Goal: Information Seeking & Learning: Learn about a topic

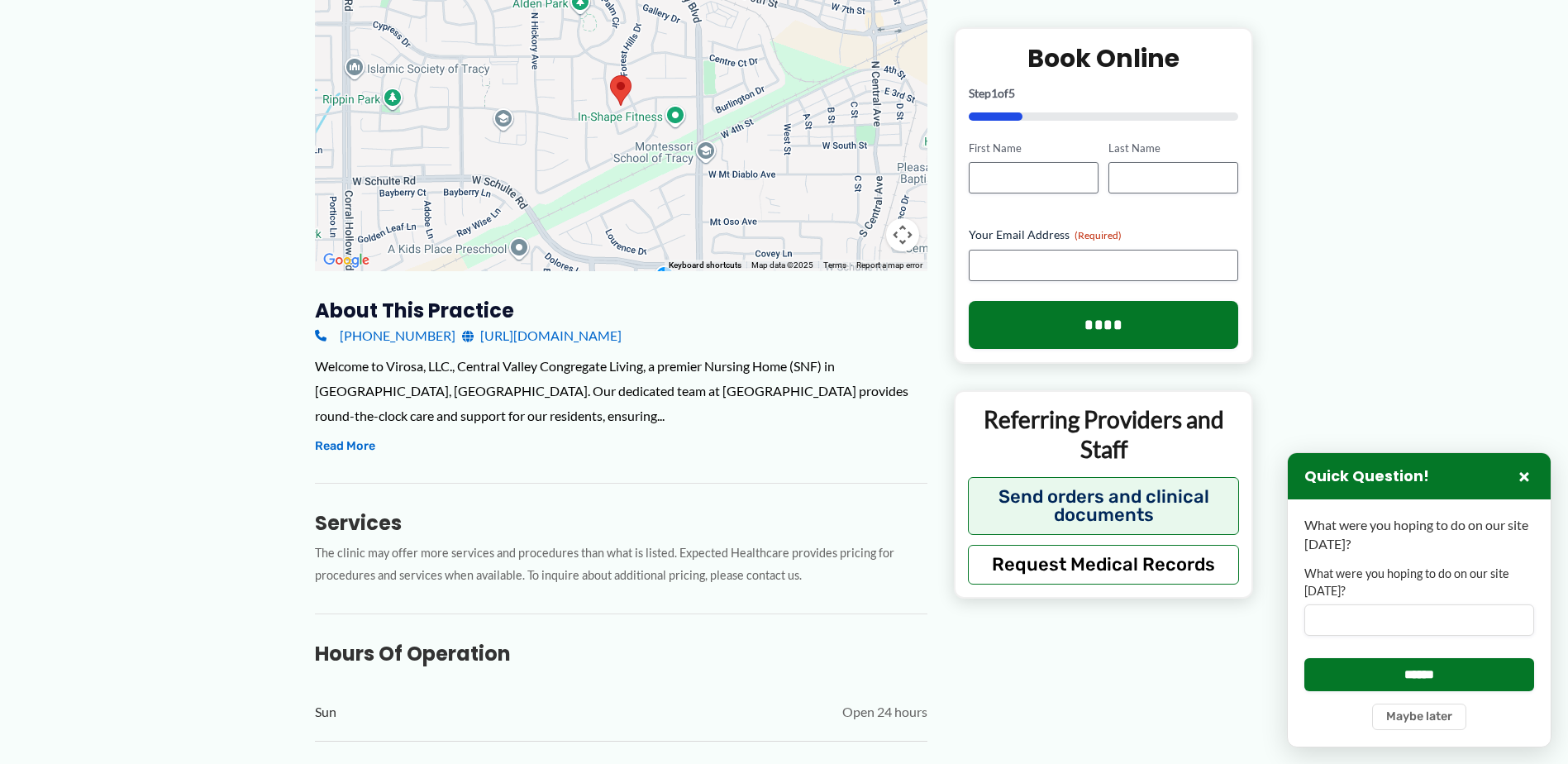
scroll to position [331, 0]
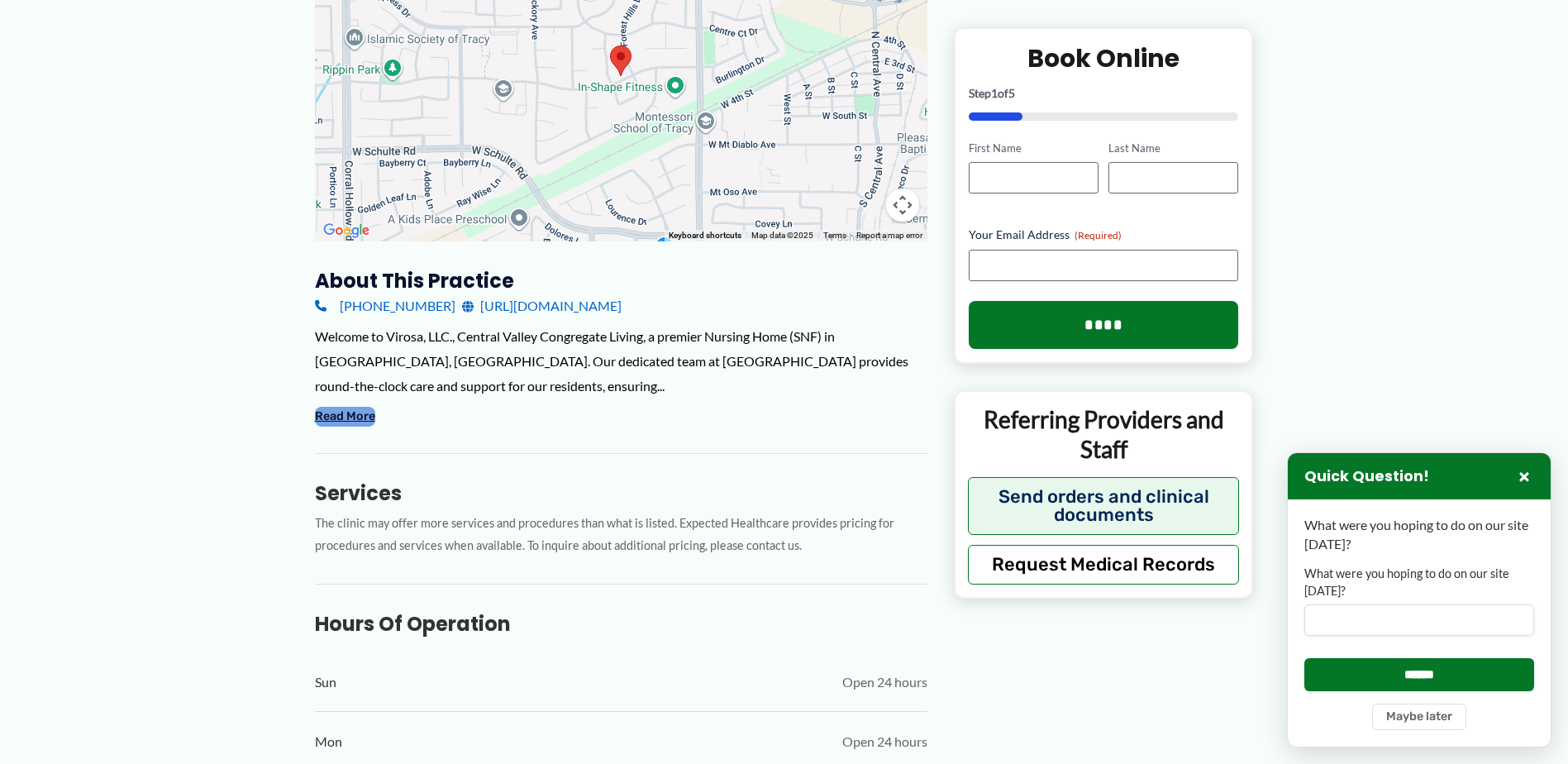
click at [350, 407] on button "Read More" at bounding box center [345, 417] width 60 height 20
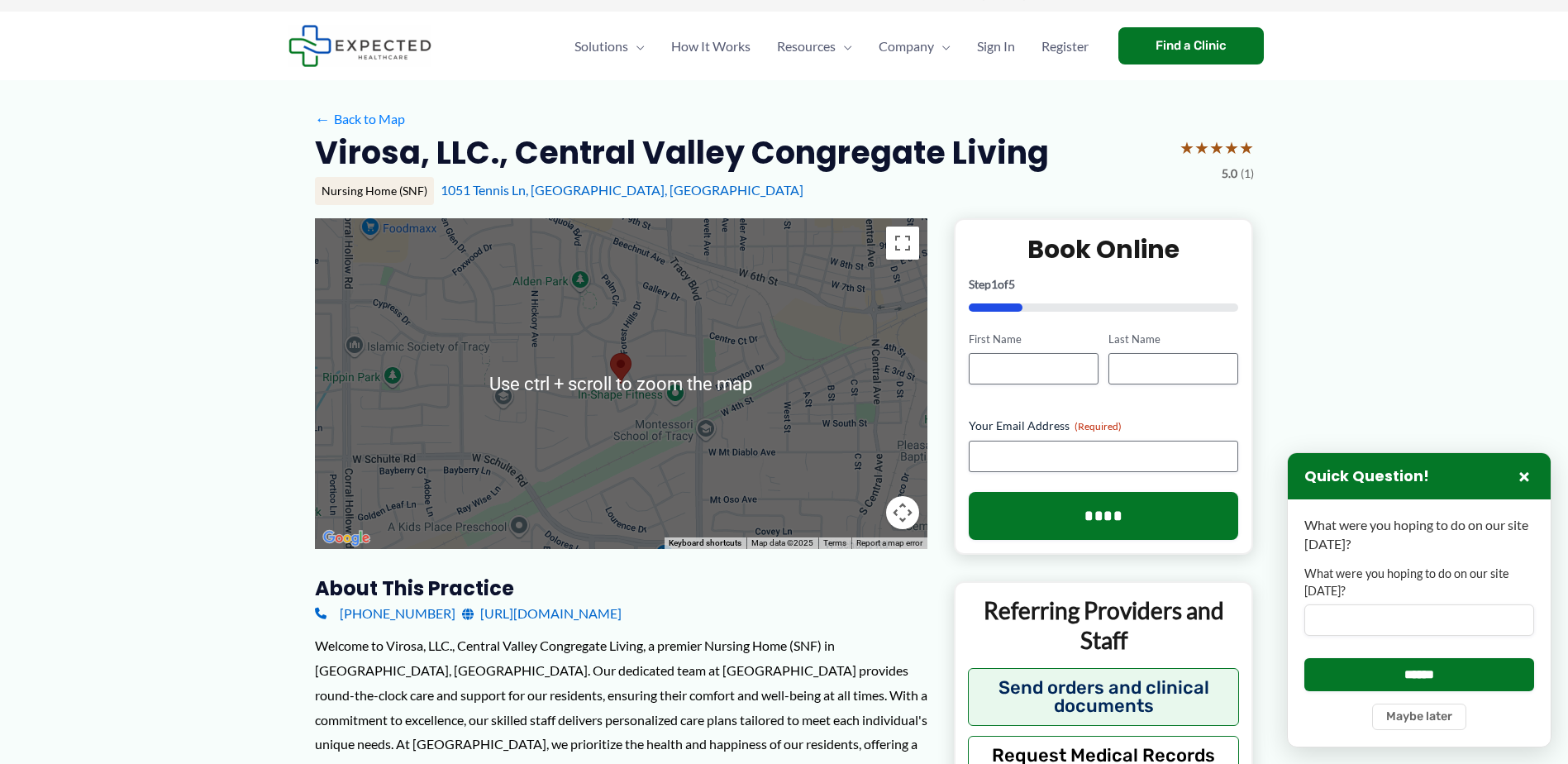
scroll to position [0, 0]
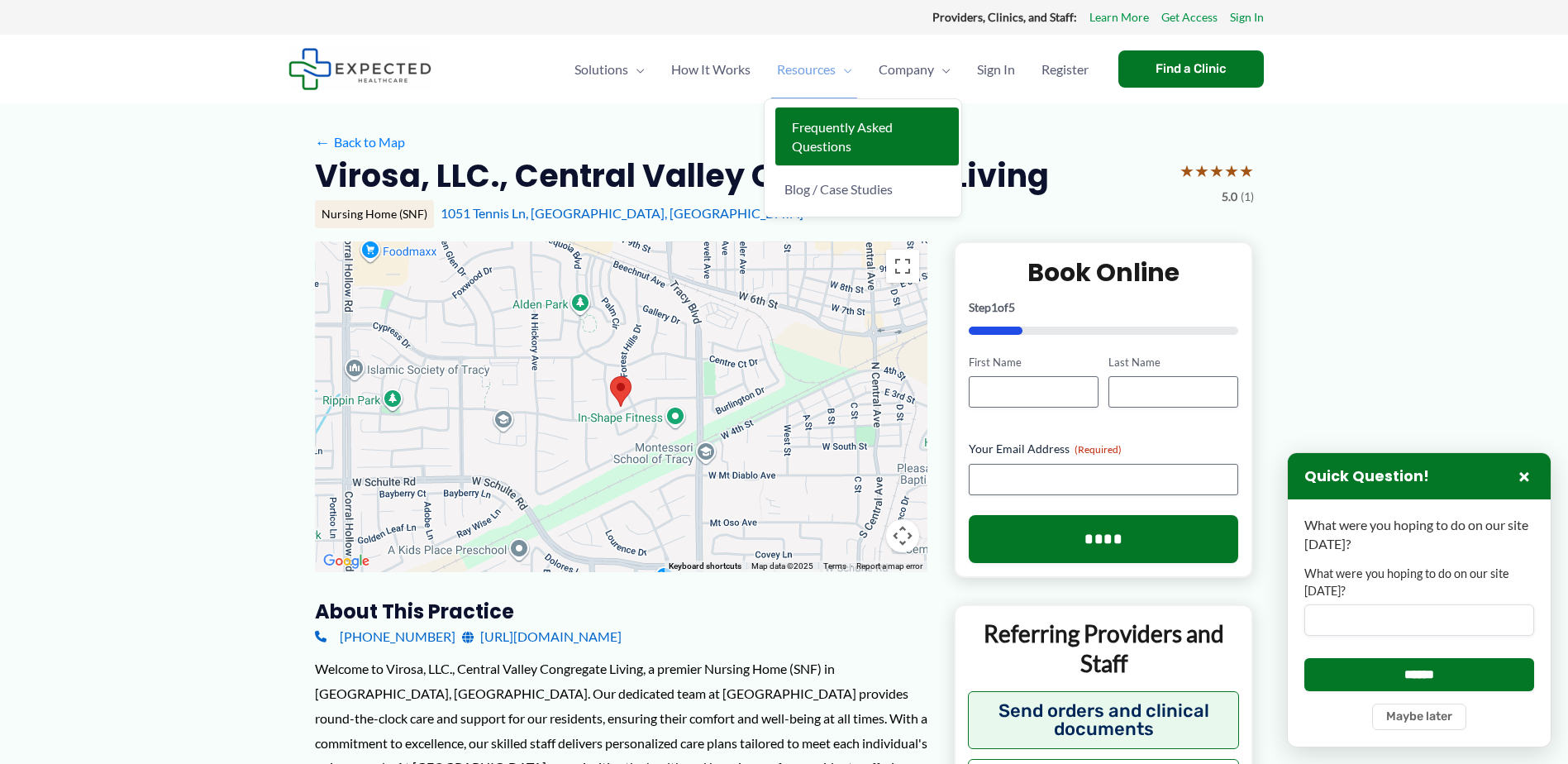
click at [811, 136] on link "Frequently Asked Questions" at bounding box center [867, 136] width 183 height 59
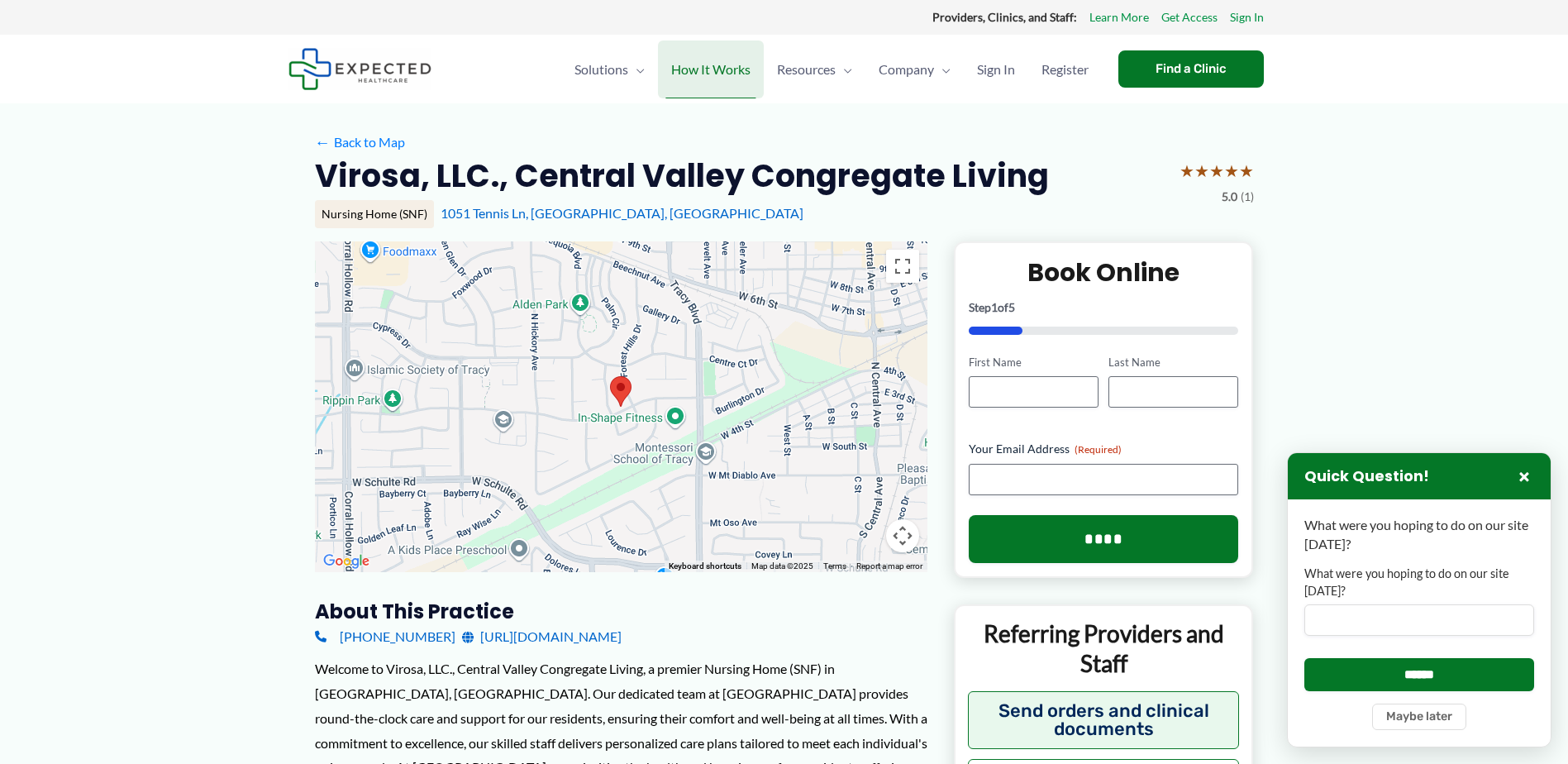
click at [715, 68] on span "How It Works" at bounding box center [710, 69] width 79 height 58
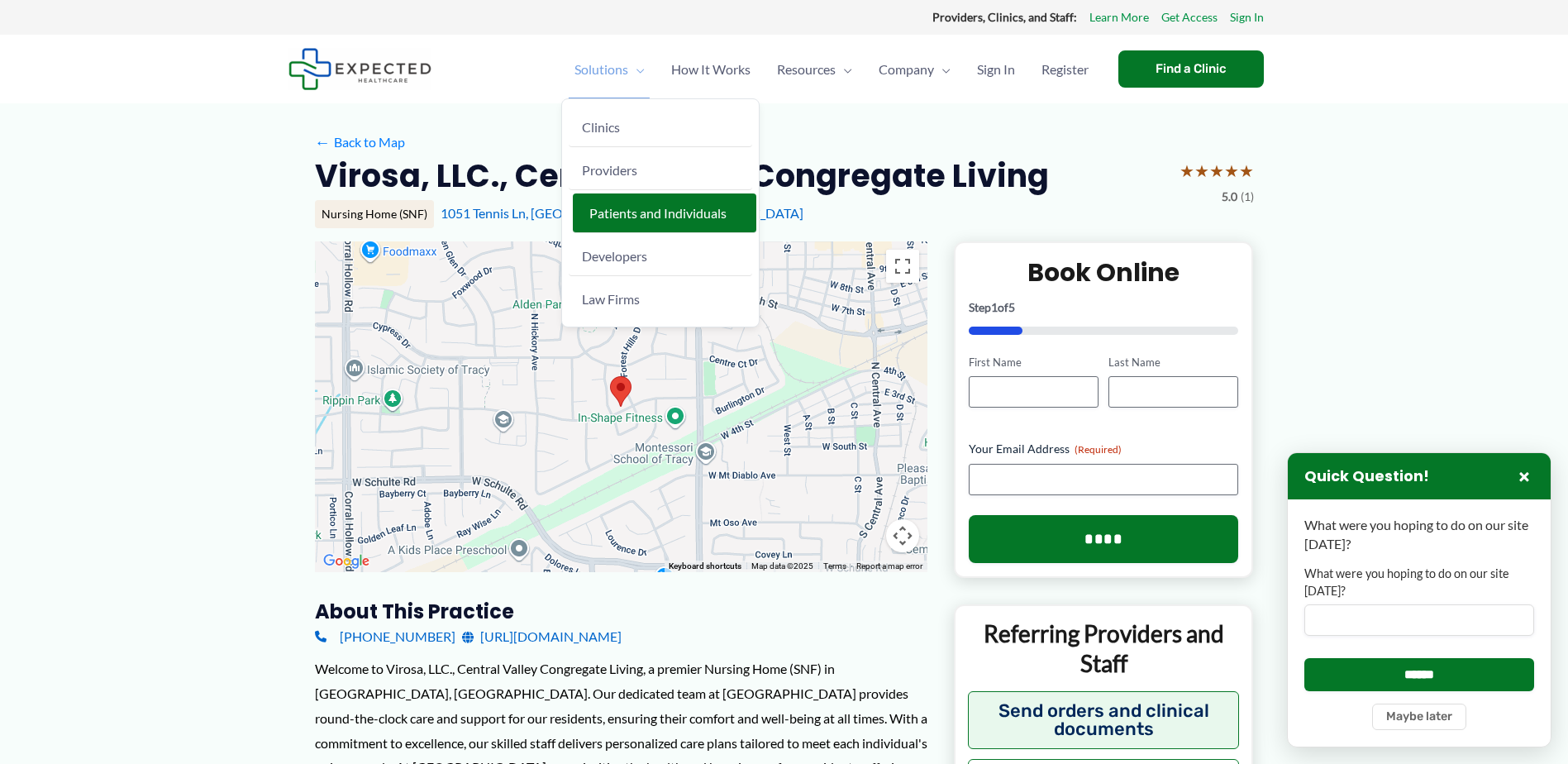
click at [664, 215] on span "Patients and Individuals" at bounding box center [658, 213] width 137 height 16
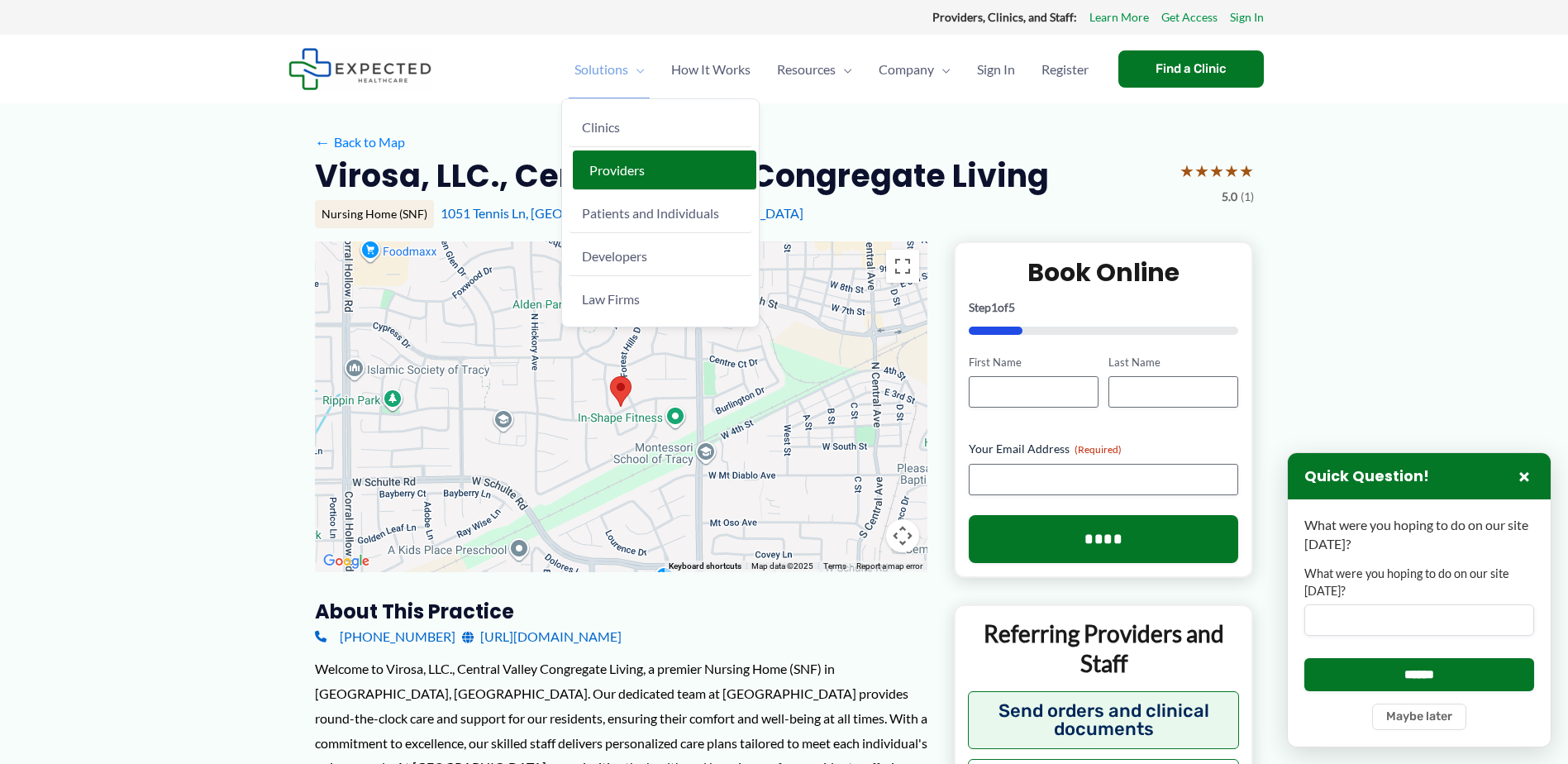
click at [622, 170] on span "Providers" at bounding box center [617, 170] width 55 height 16
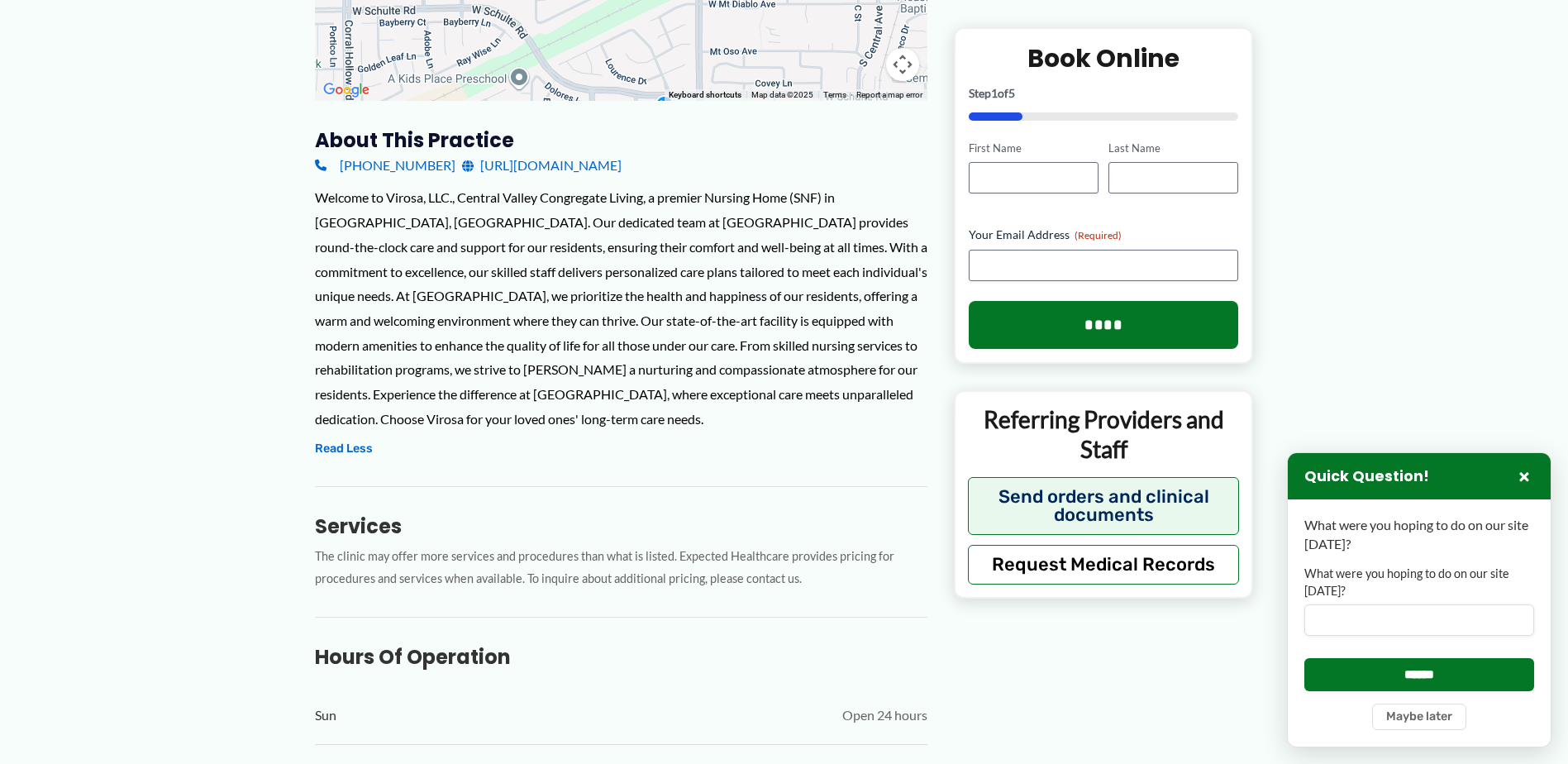
scroll to position [331, 0]
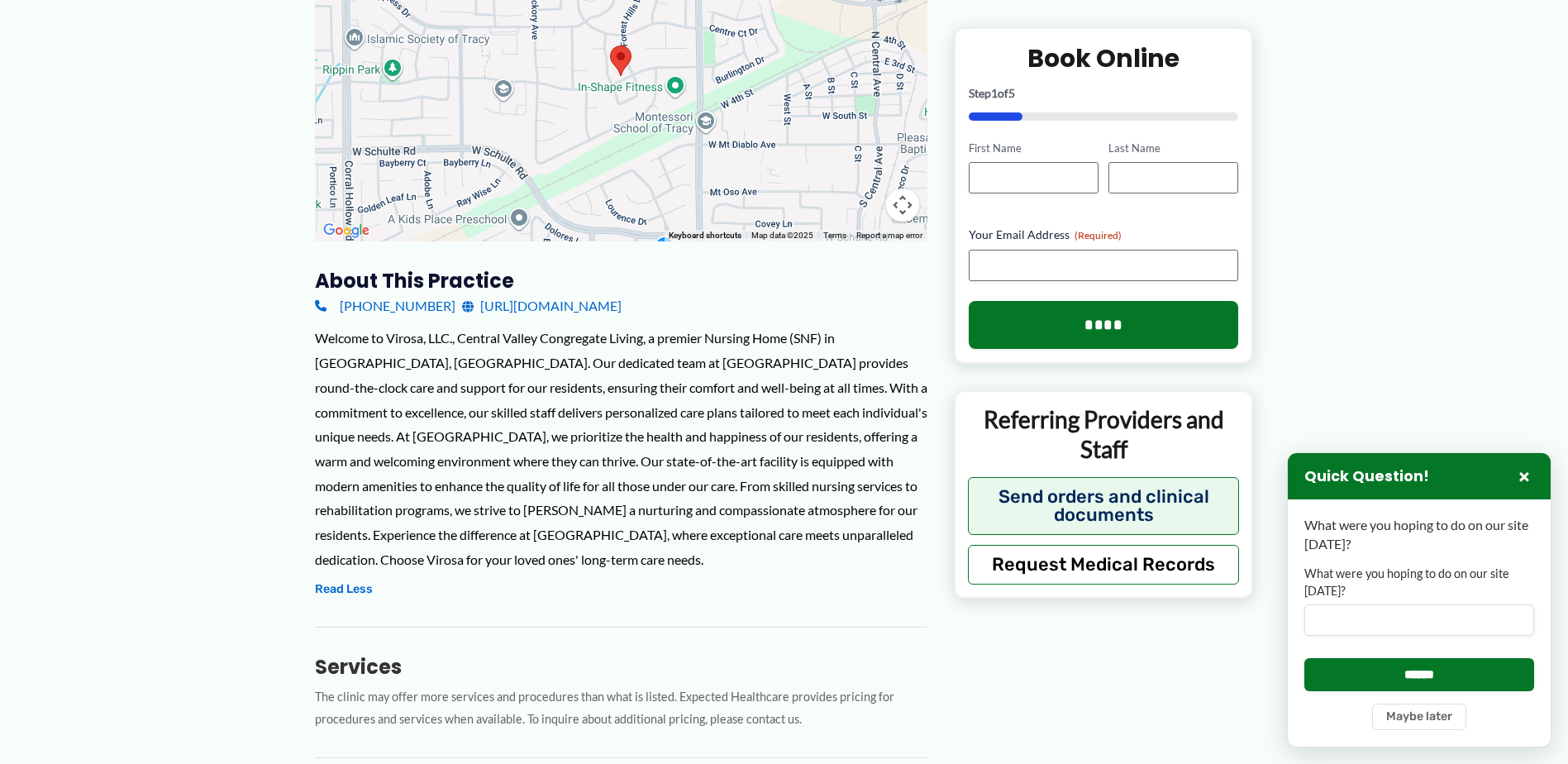
click at [535, 305] on link "https://hcai.ca.gov/facility/central-valley-congregate-living/" at bounding box center [541, 306] width 160 height 25
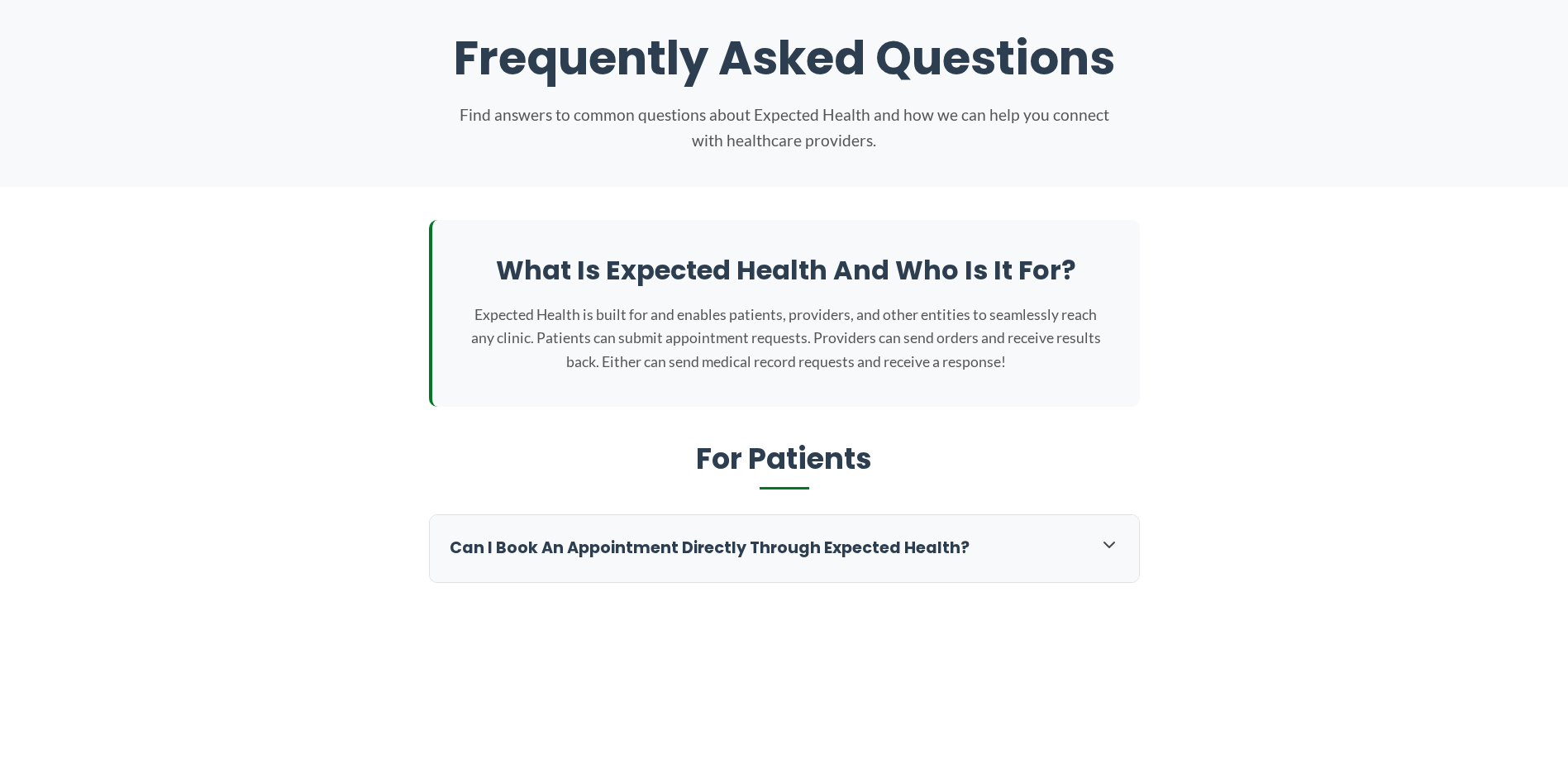
scroll to position [166, 0]
